Goal: Find specific page/section: Find specific page/section

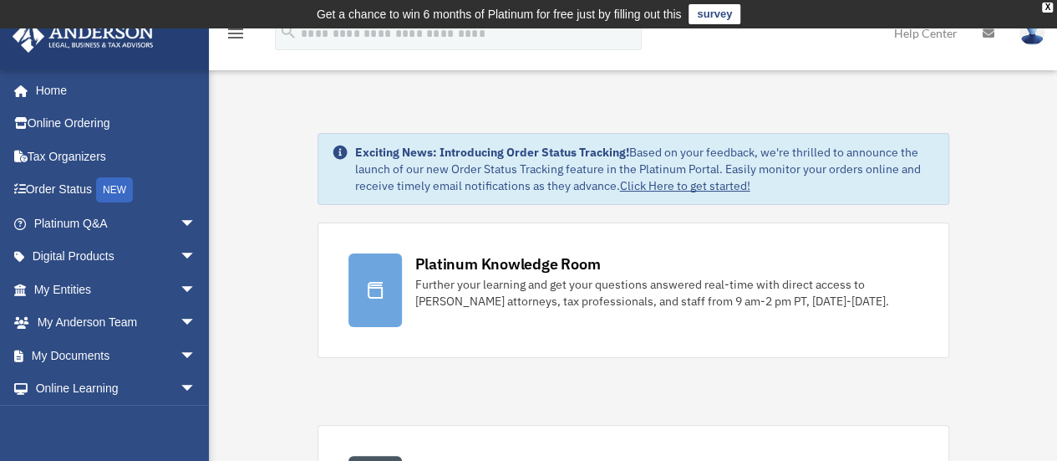
scroll to position [36, 0]
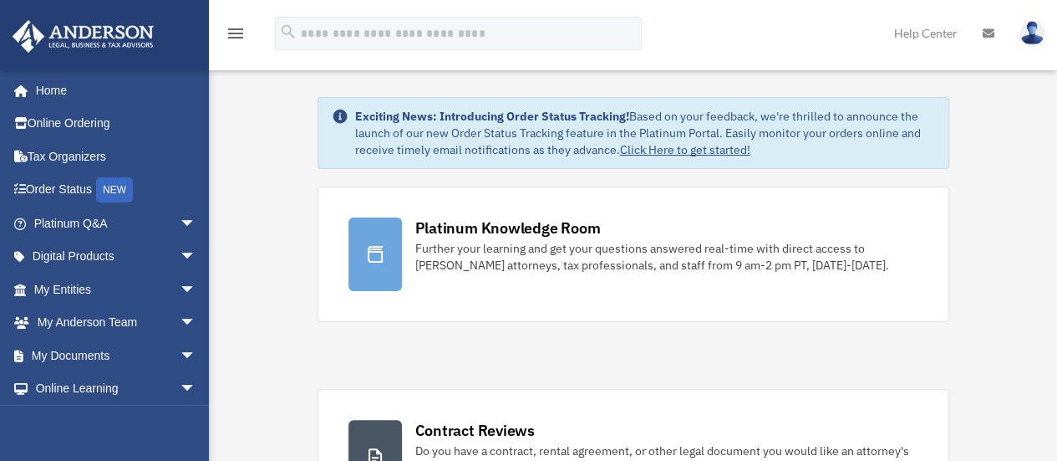
click at [75, 31] on img at bounding box center [83, 36] width 151 height 33
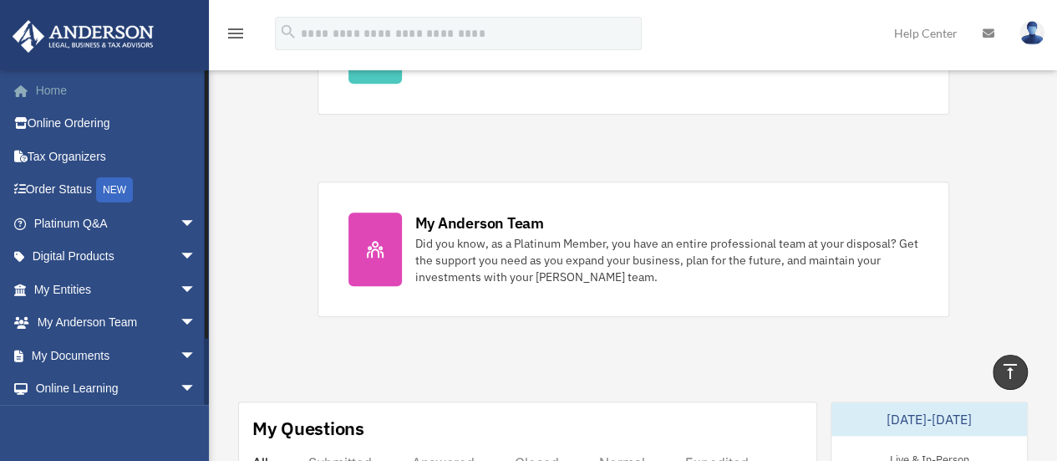
scroll to position [647, 0]
click at [180, 359] on span "arrow_drop_down" at bounding box center [196, 356] width 33 height 34
click at [47, 400] on link "Box" at bounding box center [122, 388] width 198 height 33
